Goal: Navigation & Orientation: Find specific page/section

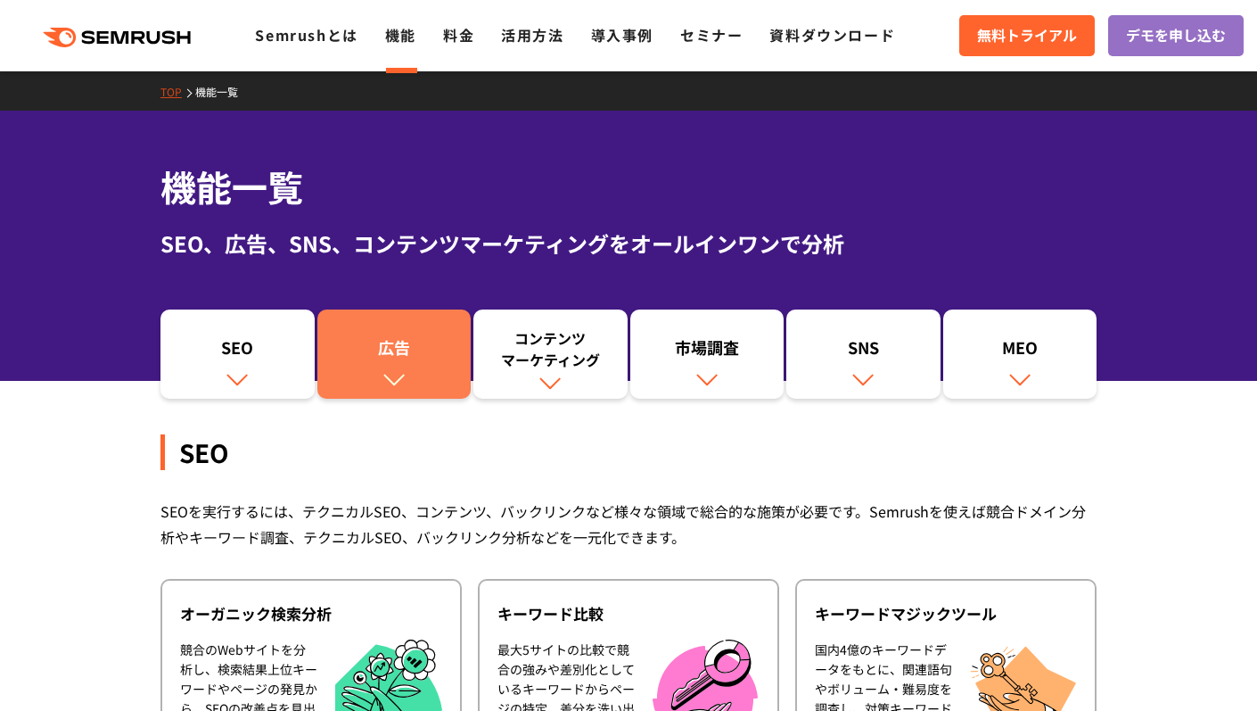
click at [327, 366] on link "広告" at bounding box center [394, 353] width 154 height 89
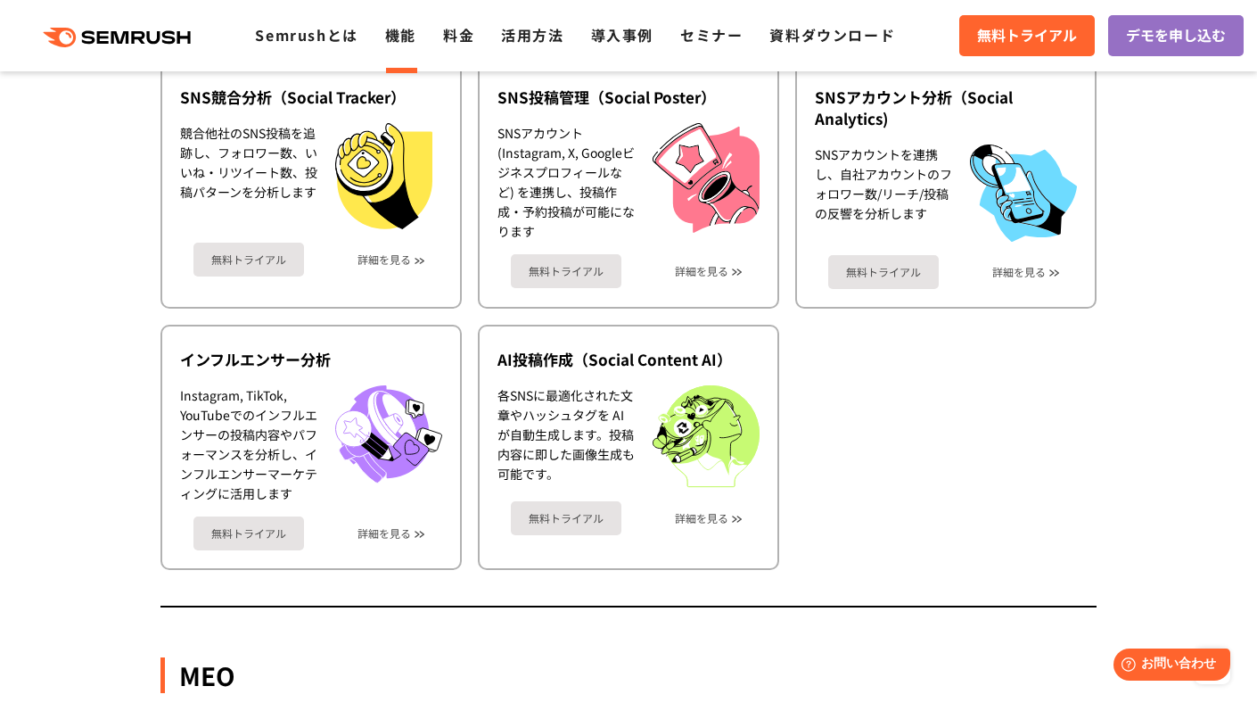
scroll to position [1629, 0]
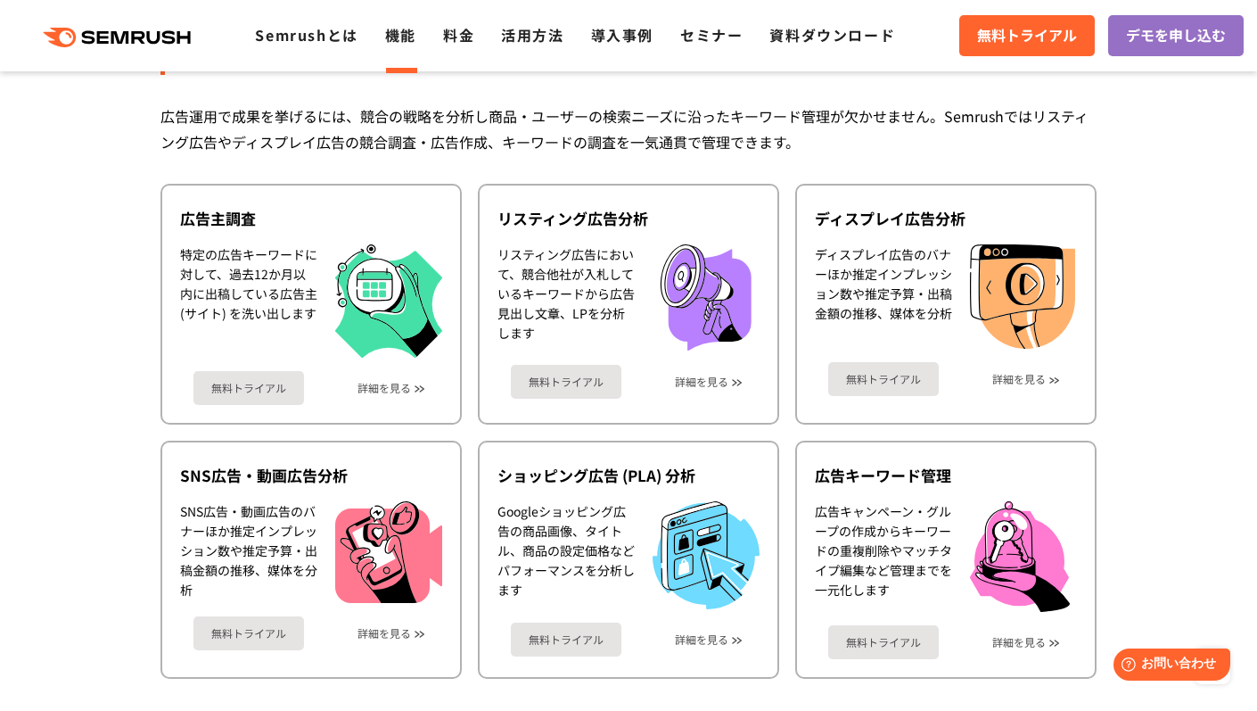
drag, startPoint x: 127, startPoint y: 34, endPoint x: 154, endPoint y: 36, distance: 26.8
click at [127, 34] on icon ".cls {fill: #FF642D;}" at bounding box center [118, 38] width 201 height 20
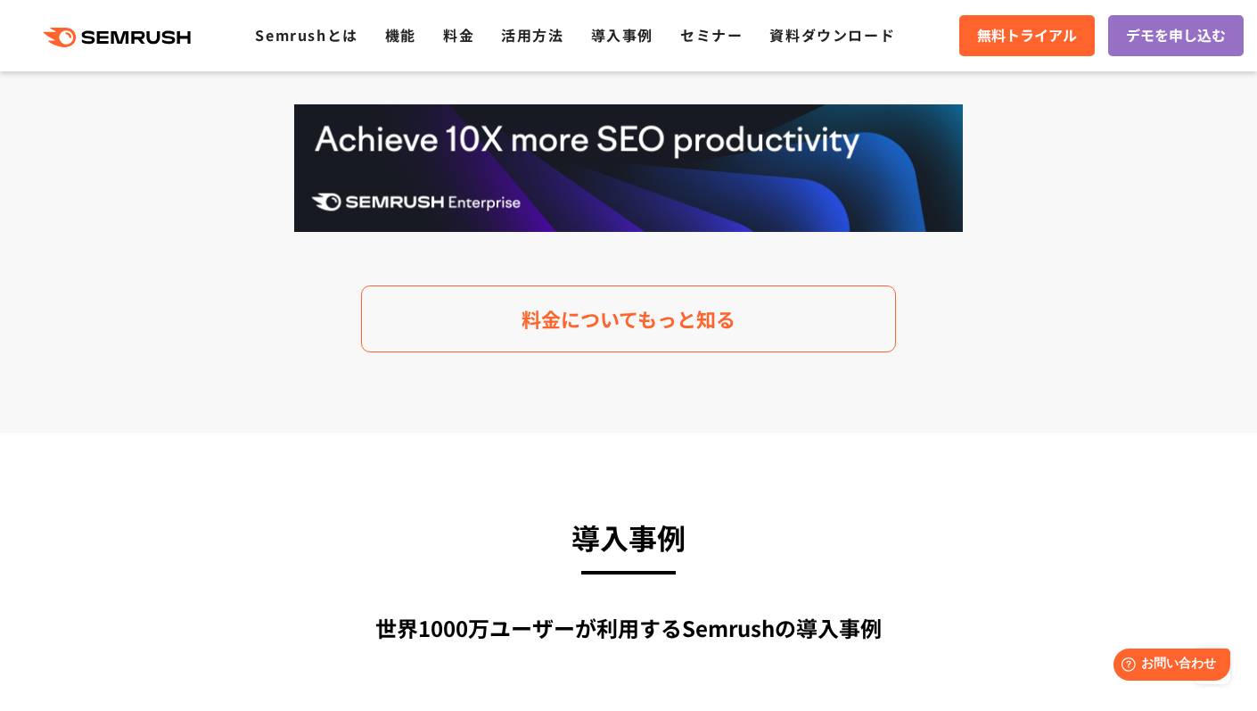
scroll to position [5744, 0]
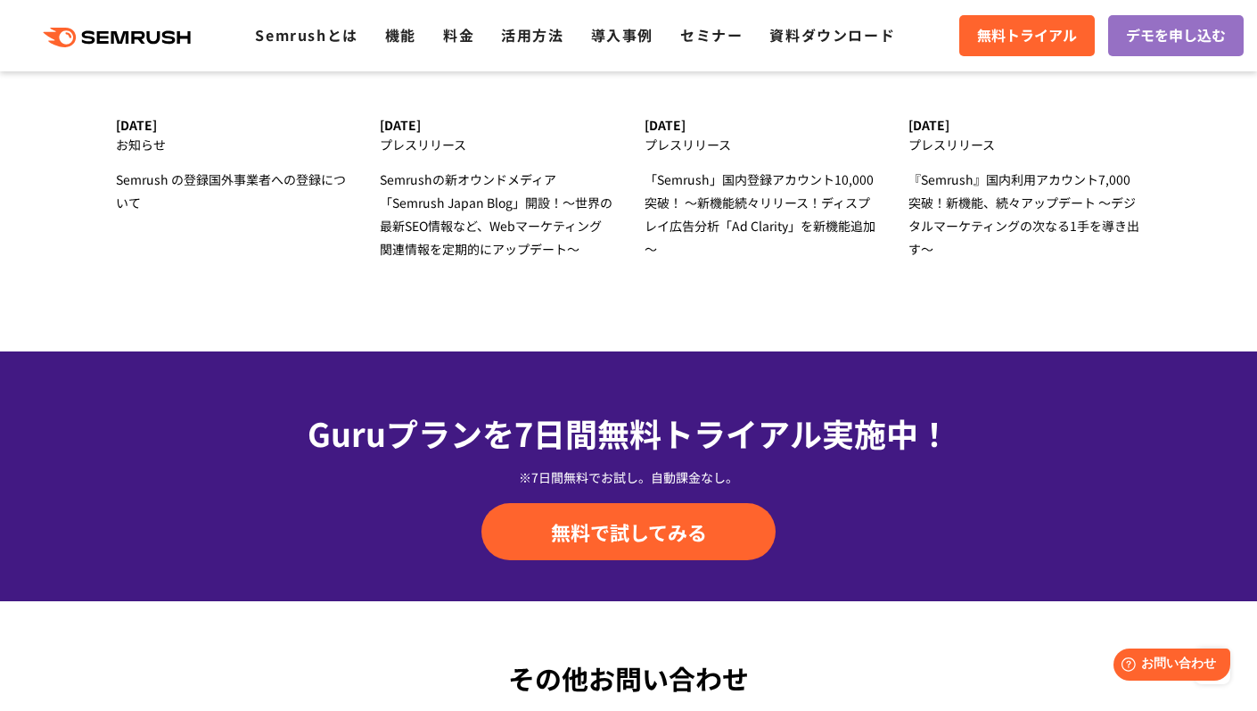
click at [612, 62] on header ".cls-1 {fill: #fff;} .cls {fill: #FF642D;} .cls {fill: #FF642D;} .cls {fill: #F…" at bounding box center [628, 35] width 1257 height 71
click at [612, 42] on link "導入事例" at bounding box center [622, 34] width 62 height 21
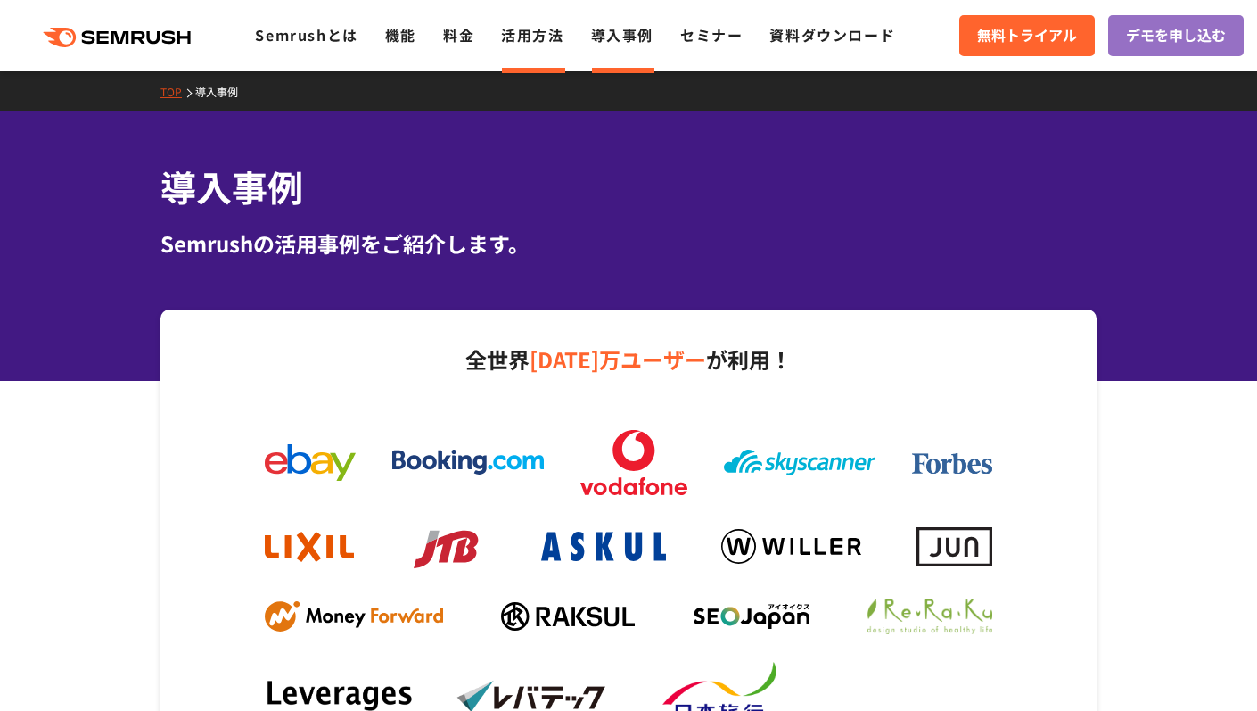
click at [520, 41] on link "活用方法" at bounding box center [532, 34] width 62 height 21
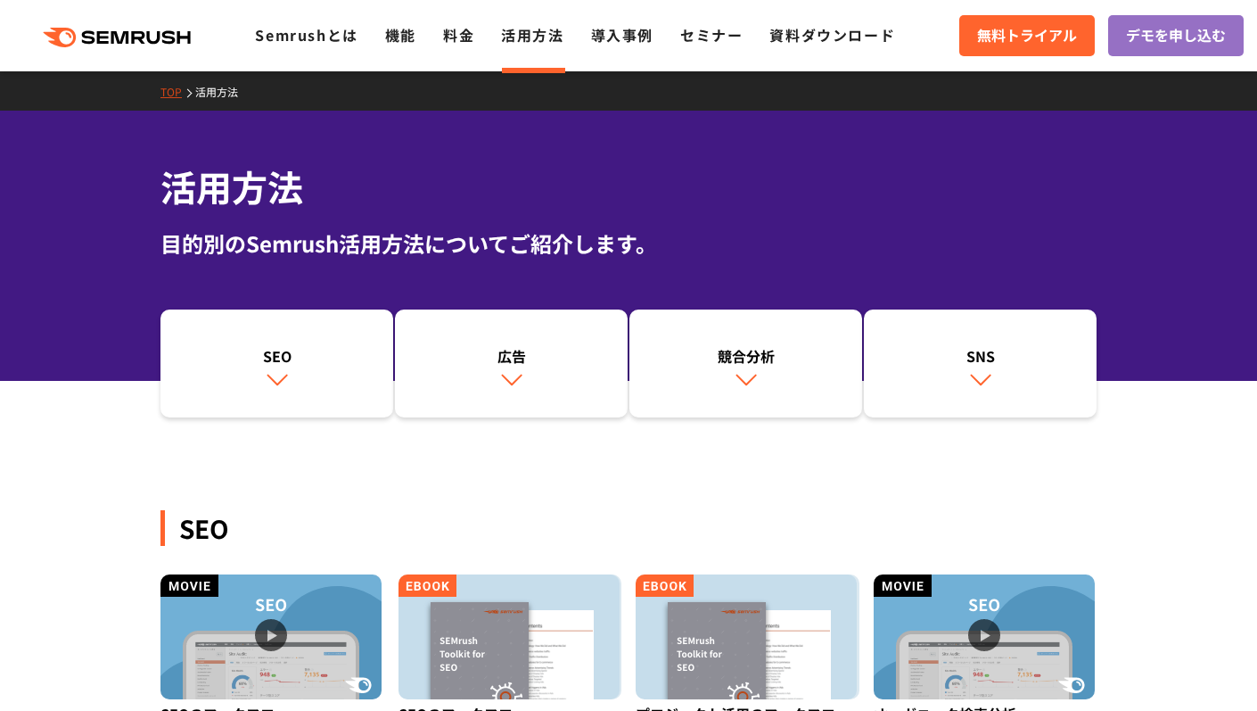
click at [155, 55] on div ".cls {fill: #FF642D;} .cls {fill: #FF642D;} Semrushとは 機能 料金 活用方法 導入事例 セミナー 資料ダウ…" at bounding box center [628, 35] width 1257 height 53
click at [160, 44] on icon ".cls {fill: #FF642D;}" at bounding box center [118, 38] width 201 height 20
